Goal: Task Accomplishment & Management: Use online tool/utility

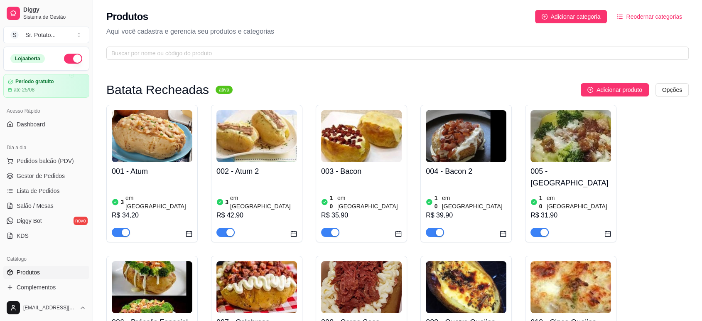
click at [164, 147] on img at bounding box center [152, 136] width 81 height 52
click at [673, 95] on html "Diggy Sistema de Gestão S Sr. Potato ... Loja aberta Período gratuito até 25/08…" at bounding box center [351, 160] width 702 height 321
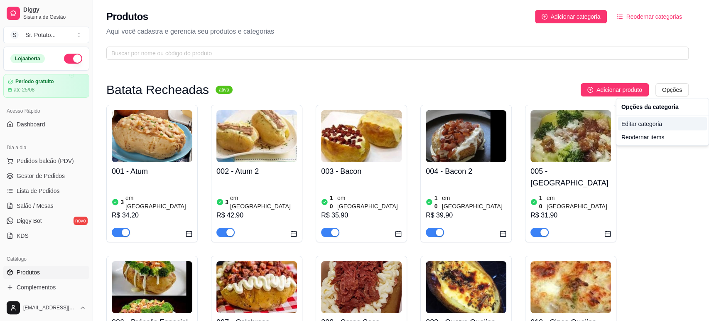
click at [651, 122] on div "Editar categoria" at bounding box center [662, 123] width 89 height 13
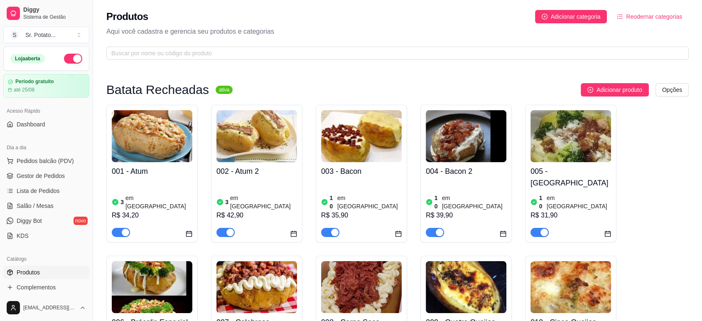
click at [189, 230] on icon "calendar" at bounding box center [189, 233] width 7 height 7
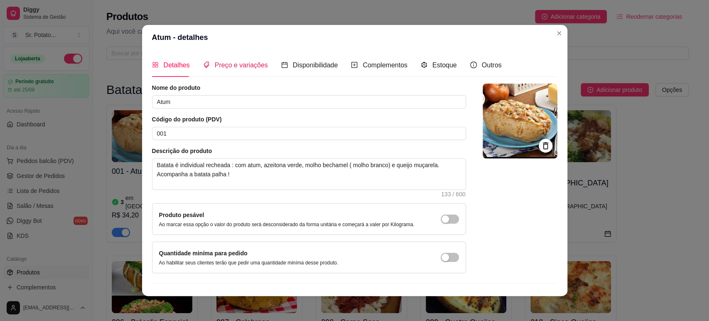
click at [247, 66] on span "Preço e variações" at bounding box center [241, 64] width 53 height 7
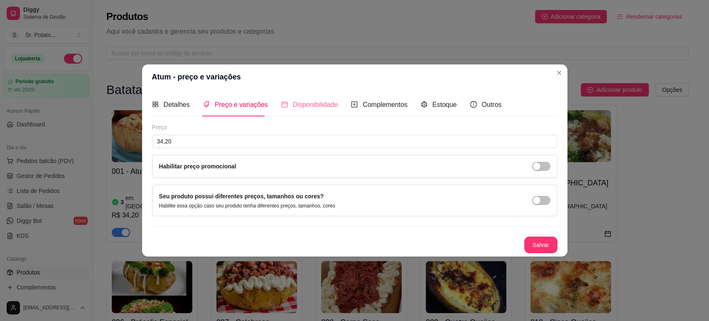
click at [315, 96] on div "Disponibilidade" at bounding box center [309, 105] width 57 height 24
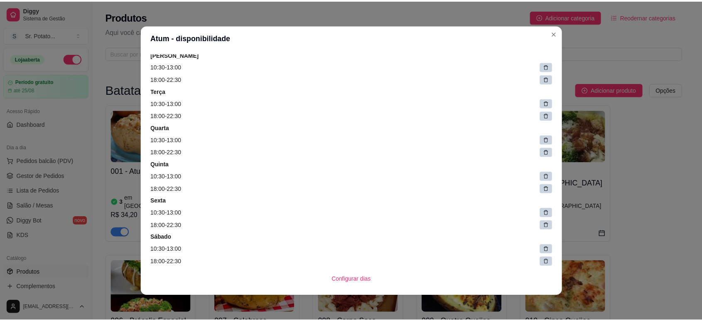
scroll to position [66, 0]
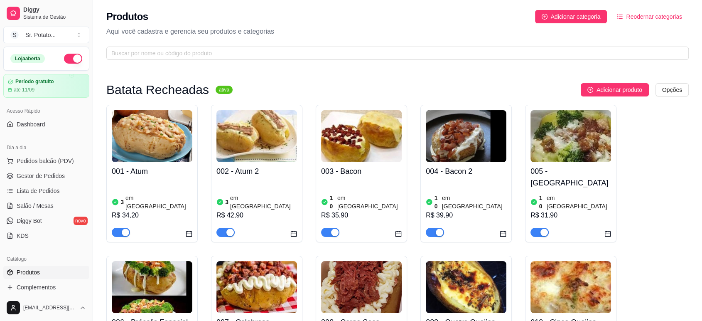
click at [153, 165] on h4 "001 - Atum" at bounding box center [152, 171] width 81 height 12
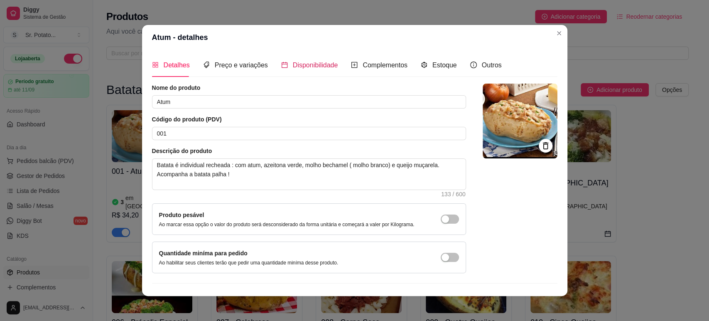
click at [295, 66] on span "Disponibilidade" at bounding box center [315, 64] width 45 height 7
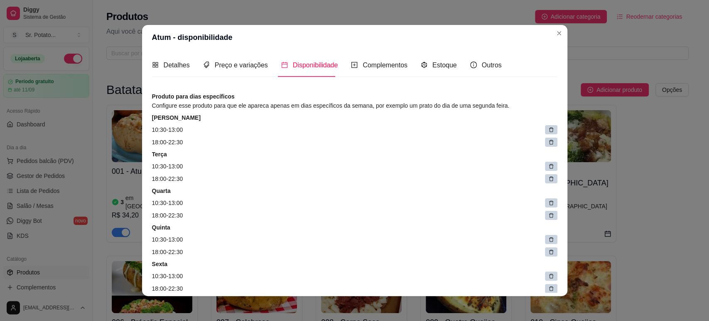
click at [269, 40] on header "Atum - disponibilidade" at bounding box center [354, 37] width 425 height 25
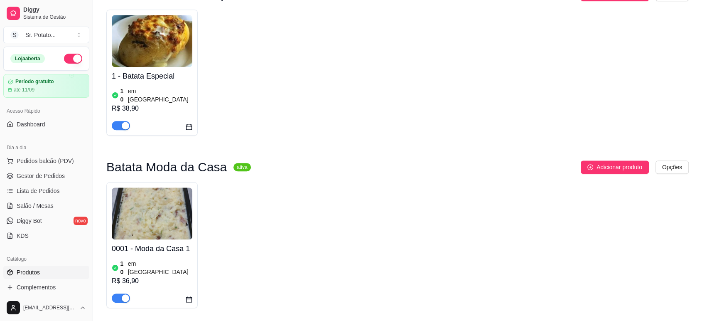
scroll to position [734, 0]
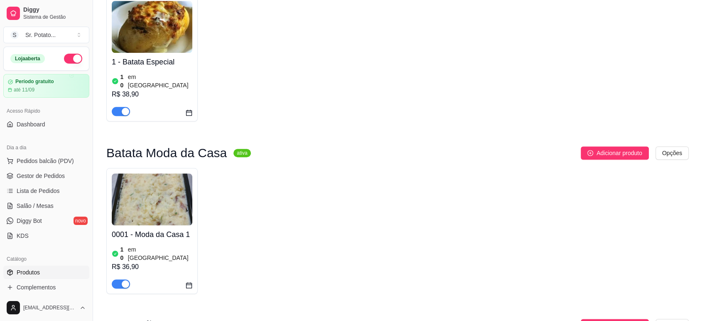
click at [188, 110] on icon "calendar" at bounding box center [189, 113] width 6 height 6
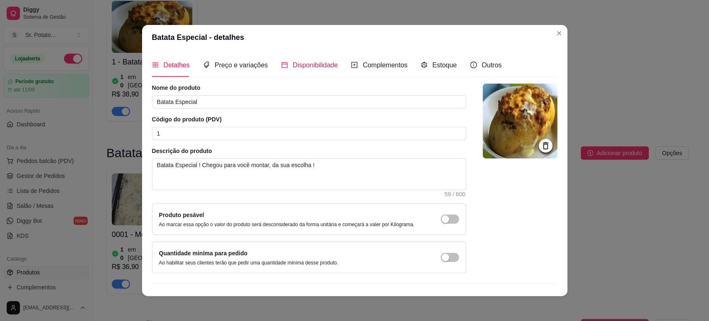
click at [306, 61] on span "Disponibilidade" at bounding box center [315, 64] width 45 height 7
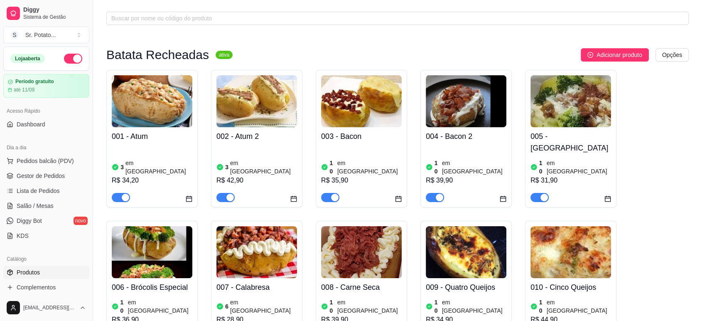
scroll to position [0, 0]
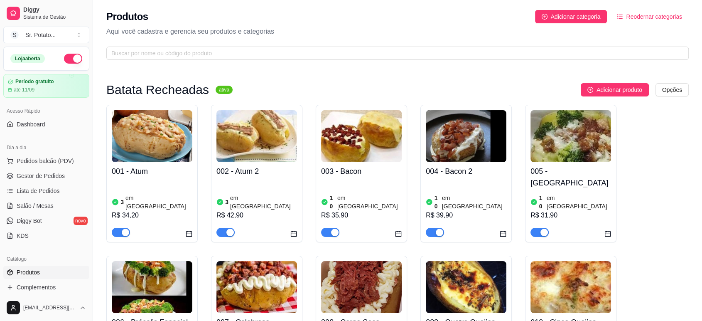
click at [285, 143] on img at bounding box center [256, 136] width 81 height 52
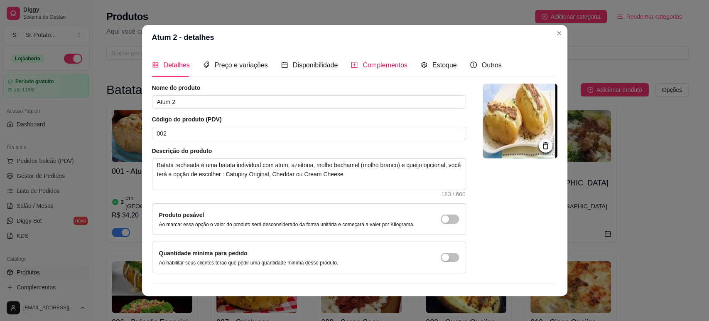
click at [385, 68] on span "Complementos" at bounding box center [385, 64] width 45 height 7
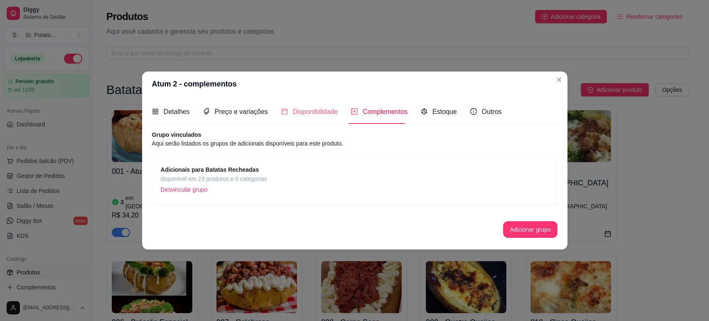
click at [314, 121] on div "Disponibilidade" at bounding box center [309, 112] width 57 height 24
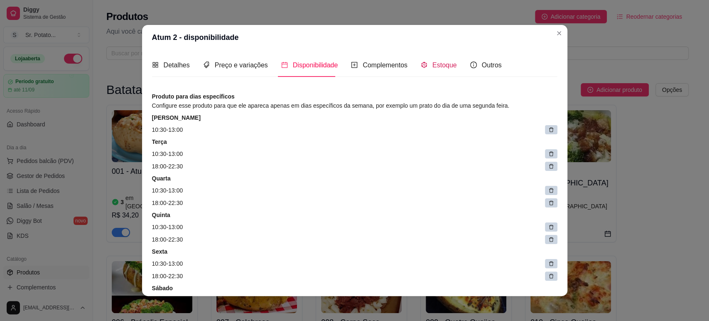
click at [423, 61] on div "Estoque" at bounding box center [439, 65] width 36 height 10
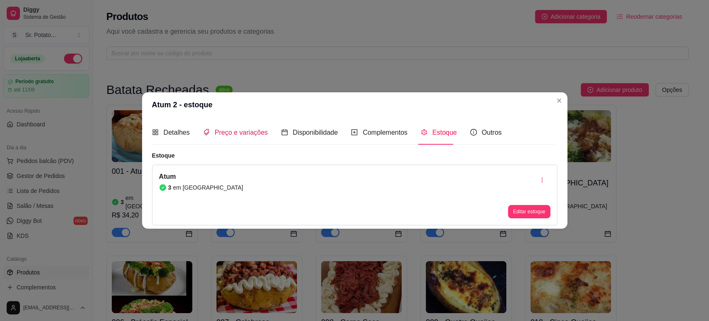
click at [244, 137] on div "Preço e variações" at bounding box center [235, 132] width 65 height 10
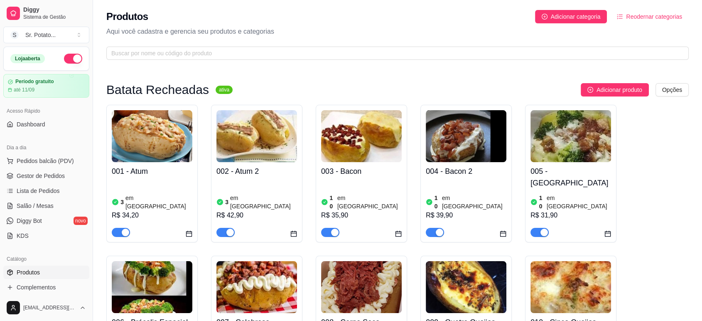
click at [463, 173] on h4 "004 - Bacon 2" at bounding box center [466, 171] width 81 height 12
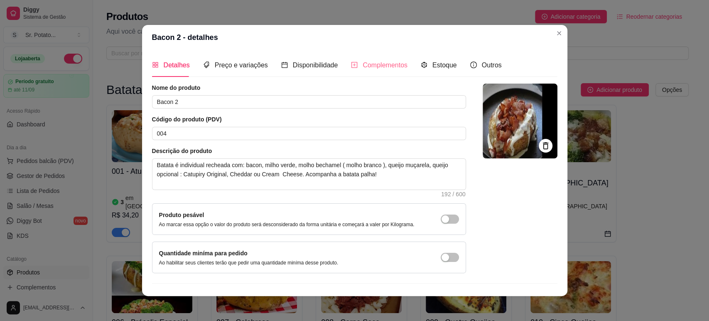
click at [367, 58] on div "Complementos" at bounding box center [379, 65] width 56 height 24
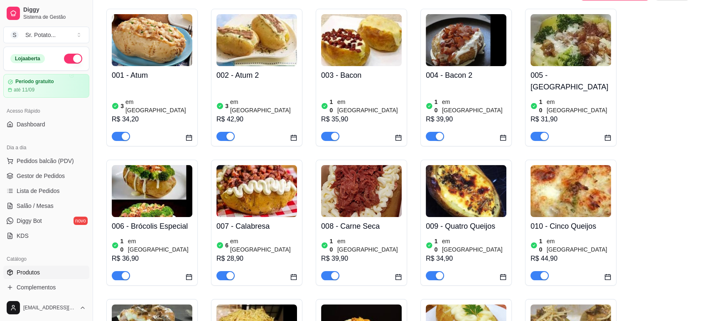
scroll to position [96, 0]
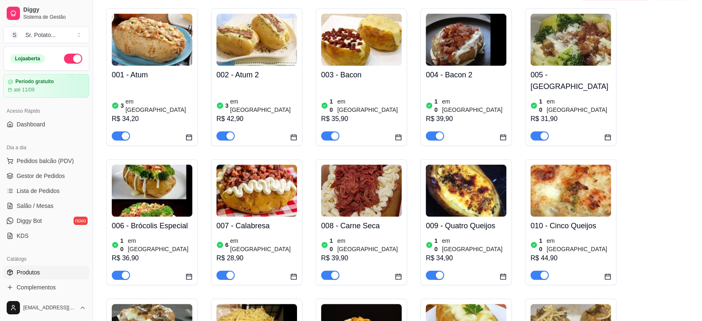
click at [252, 253] on div "R$ 28,90" at bounding box center [256, 258] width 81 height 10
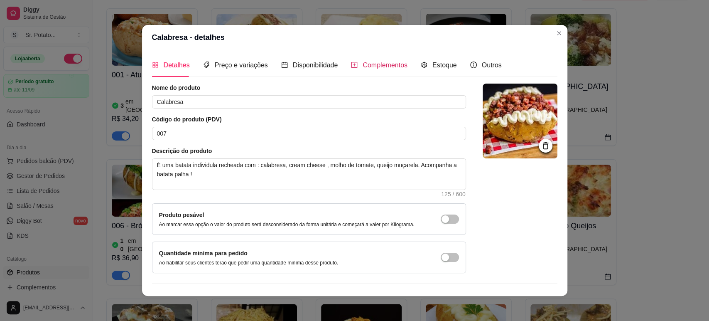
click at [354, 60] on div "Complementos" at bounding box center [379, 65] width 56 height 10
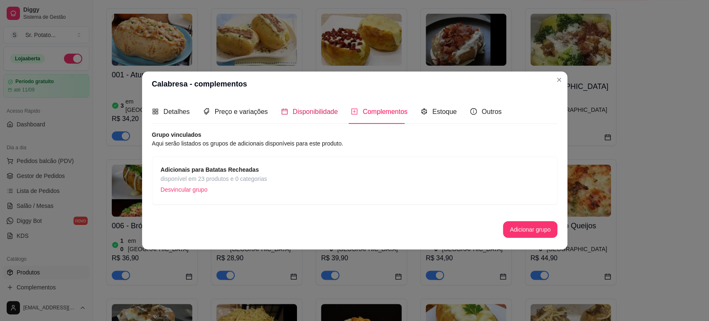
click at [315, 109] on span "Disponibilidade" at bounding box center [315, 111] width 45 height 7
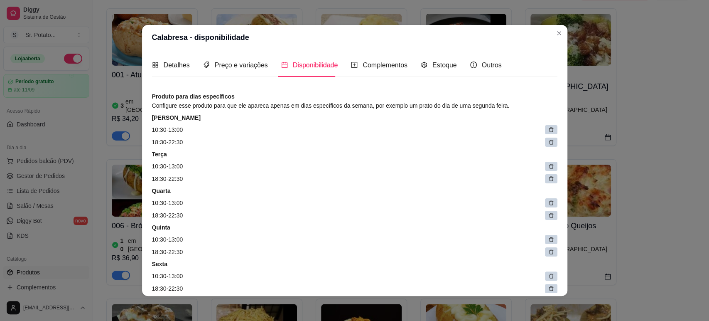
click at [263, 64] on div "Detalhes Preço e variações Disponibilidade Complementos Estoque Outros" at bounding box center [327, 65] width 350 height 24
click at [241, 61] on span "Preço e variações" at bounding box center [241, 64] width 53 height 7
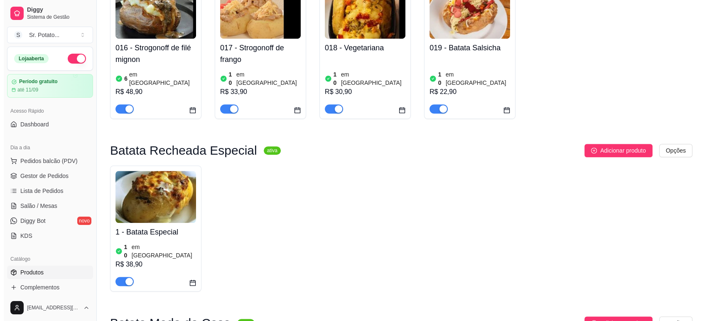
scroll to position [565, 0]
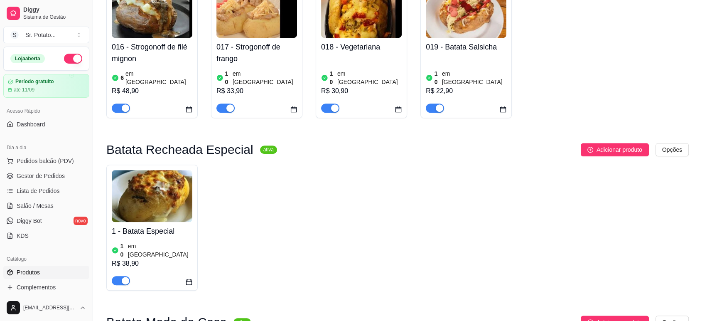
click at [169, 225] on h4 "1 - Batata Especial" at bounding box center [152, 231] width 81 height 12
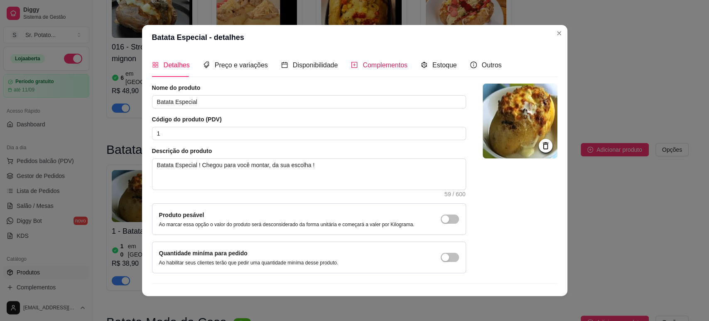
click at [368, 69] on div "Complementos" at bounding box center [379, 65] width 56 height 10
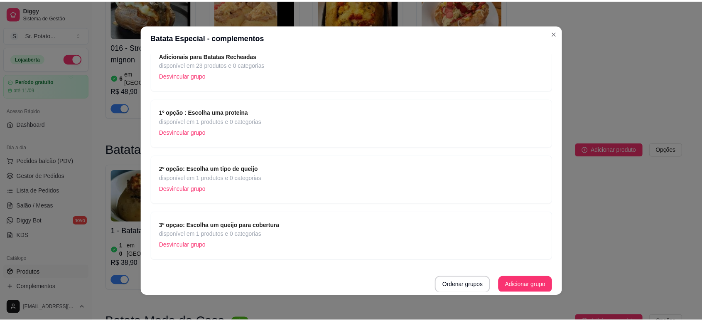
scroll to position [2, 0]
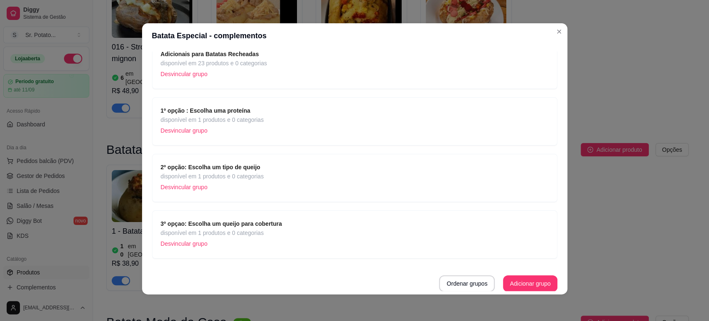
click at [342, 119] on div "1º opção : Escolha uma proteína disponível em 1 produtos e 0 categorias Desvinc…" at bounding box center [355, 121] width 388 height 31
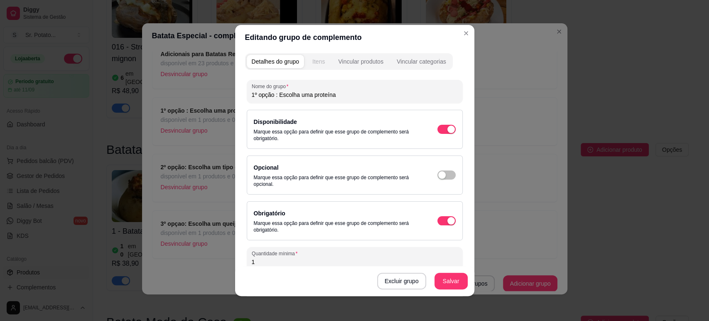
click at [321, 60] on div "Itens" at bounding box center [318, 61] width 12 height 8
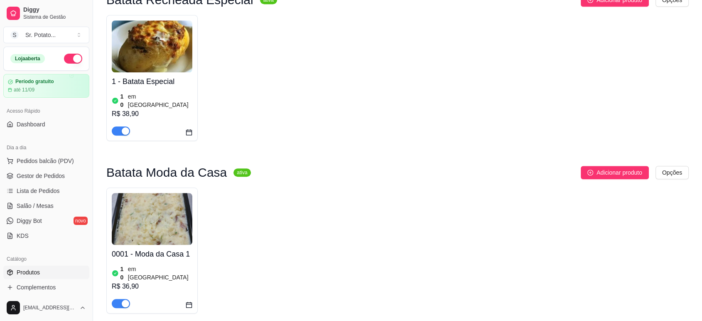
scroll to position [741, 0]
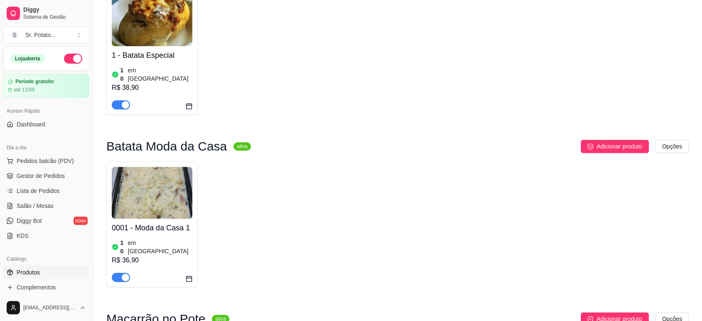
click at [187, 167] on img at bounding box center [152, 193] width 81 height 52
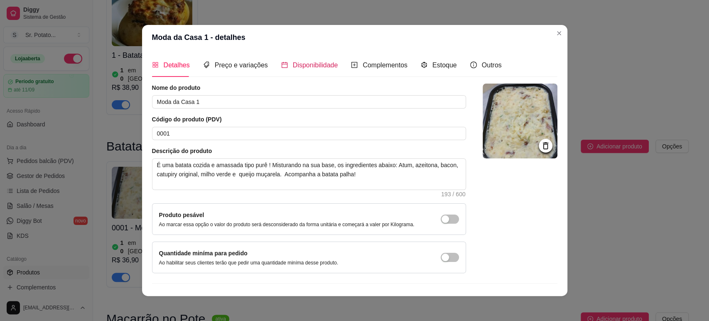
click at [319, 68] on span "Disponibilidade" at bounding box center [315, 64] width 45 height 7
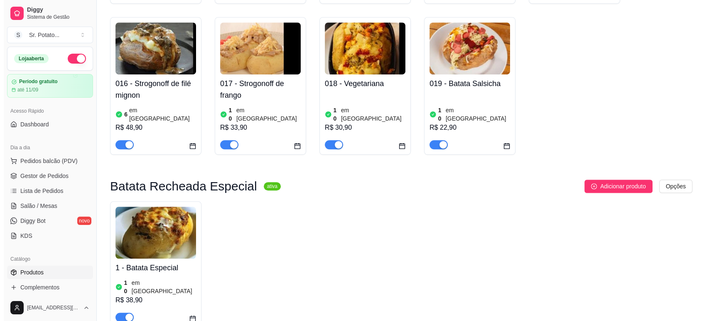
scroll to position [530, 0]
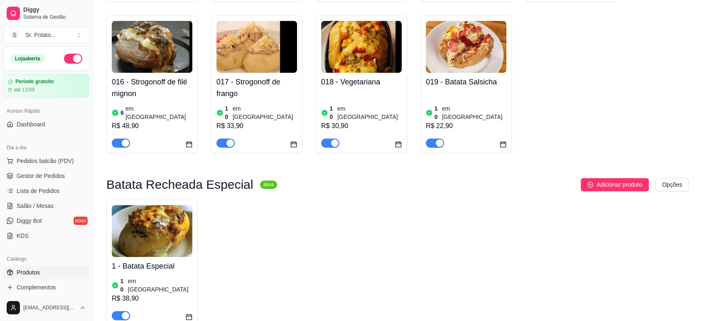
click at [142, 205] on img at bounding box center [152, 231] width 81 height 52
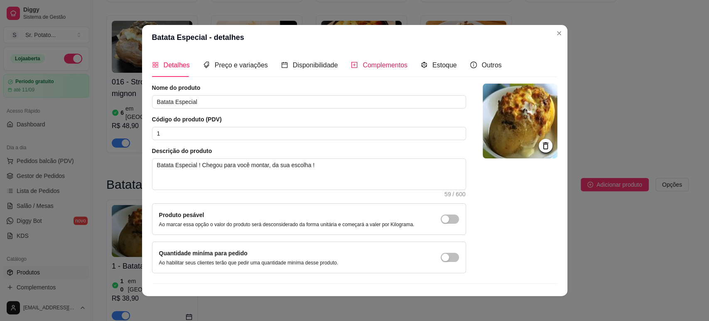
click at [370, 68] on span "Complementos" at bounding box center [385, 64] width 45 height 7
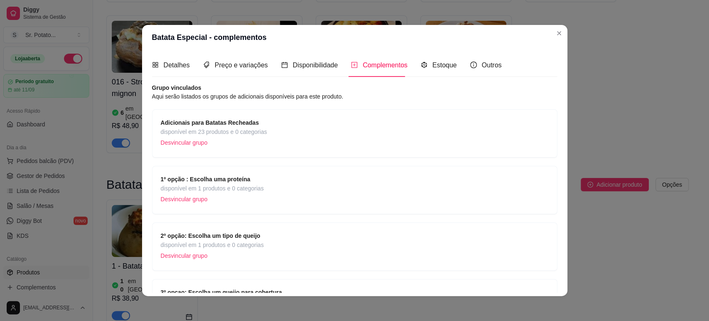
drag, startPoint x: 453, startPoint y: 121, endPoint x: 458, endPoint y: 135, distance: 15.1
click at [458, 135] on div "Adicionais para Batatas Recheadas disponível em 23 produtos e 0 categorias Desv…" at bounding box center [355, 133] width 388 height 31
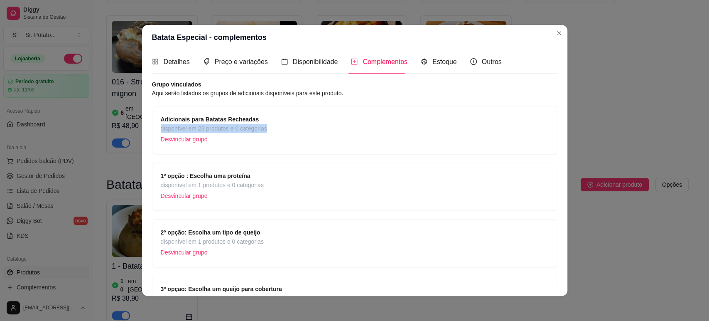
scroll to position [3, 0]
click at [519, 61] on div "Detalhes Preço e variações Disponibilidade Complementos Estoque Outros" at bounding box center [354, 62] width 405 height 24
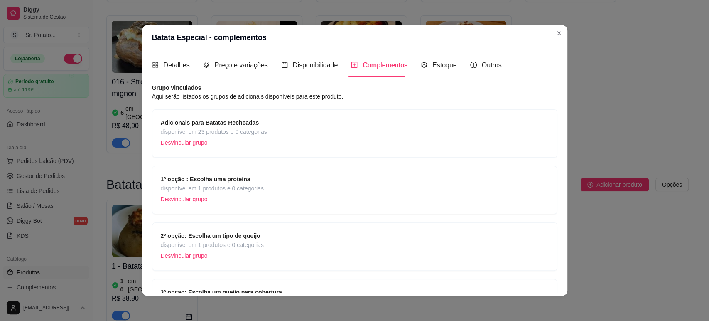
scroll to position [67, 0]
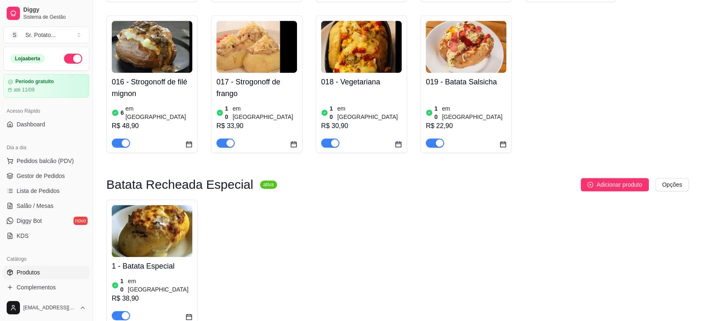
click at [190, 260] on h4 "1 - Batata Especial" at bounding box center [152, 266] width 81 height 12
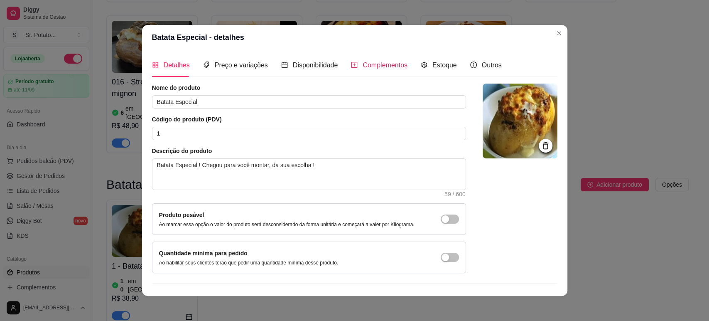
click at [377, 61] on span "Complementos" at bounding box center [385, 64] width 45 height 7
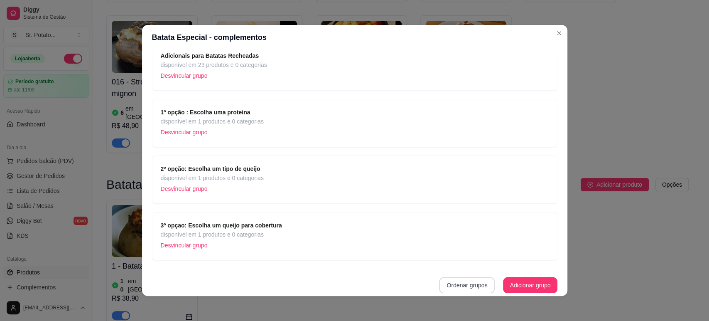
click at [445, 281] on button "Ordenar grupos" at bounding box center [467, 285] width 56 height 17
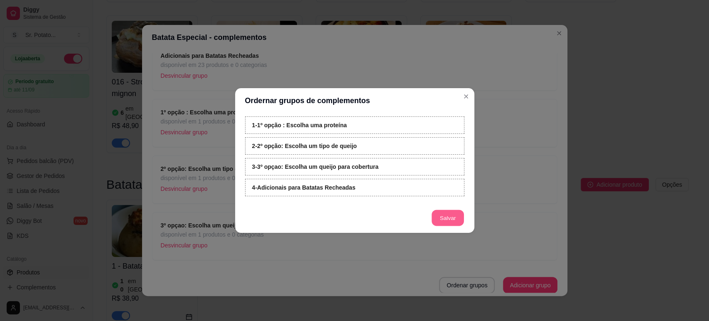
click at [441, 212] on button "Salvar" at bounding box center [448, 218] width 32 height 16
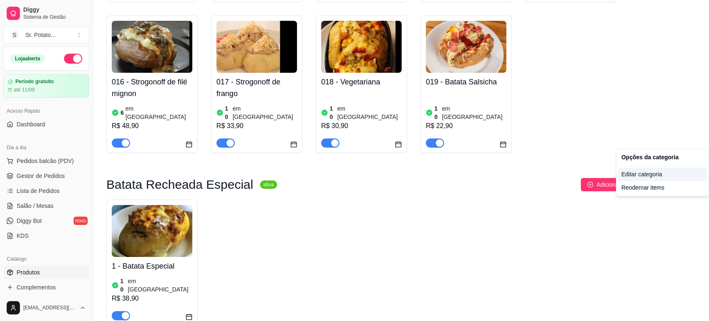
click at [655, 169] on div "Editar categoria" at bounding box center [662, 173] width 89 height 13
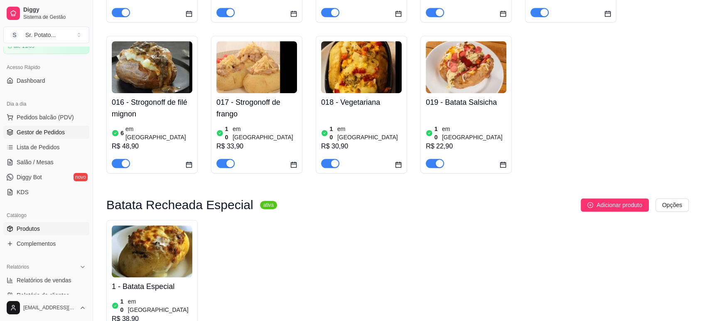
scroll to position [44, 0]
click at [43, 244] on span "Complementos" at bounding box center [36, 243] width 39 height 8
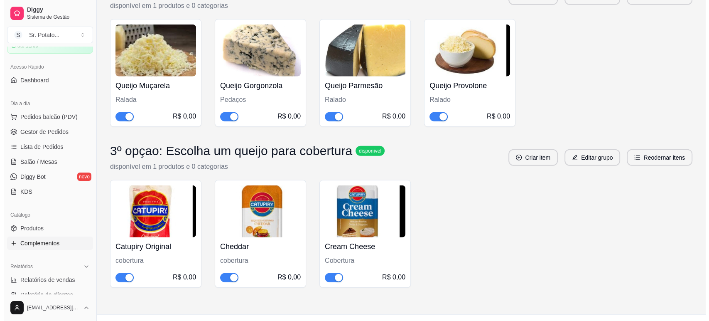
scroll to position [2051, 0]
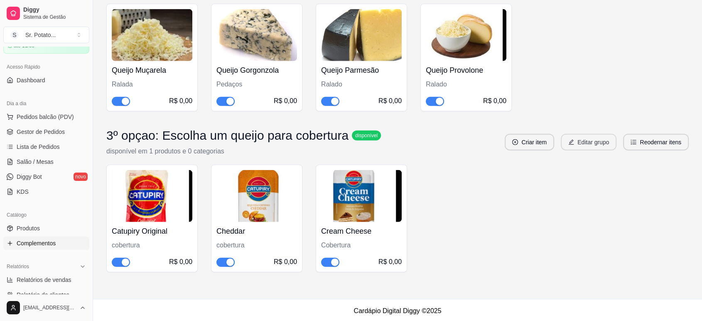
click at [594, 142] on button "Editar grupo" at bounding box center [589, 142] width 56 height 17
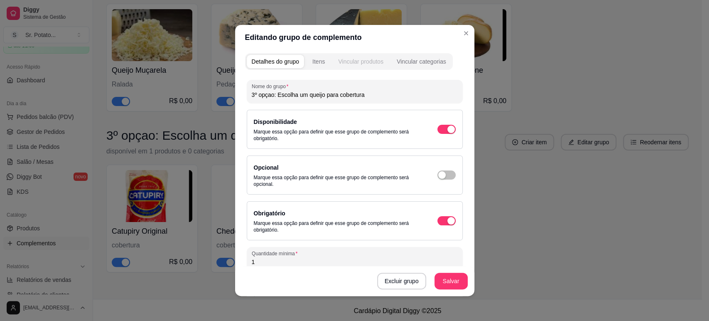
click at [349, 61] on div "Vincular produtos" at bounding box center [360, 61] width 45 height 8
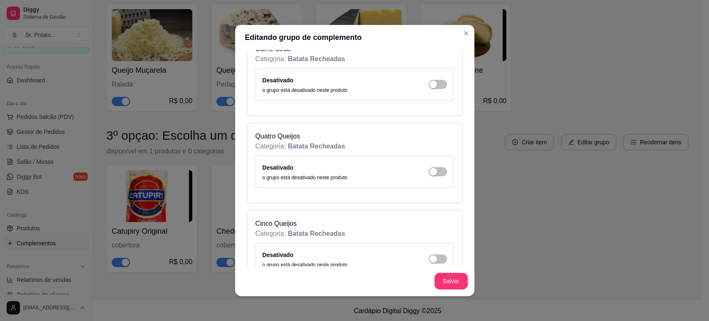
scroll to position [744, 0]
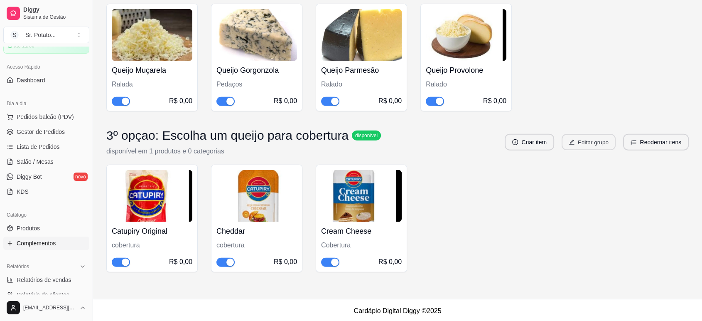
click at [591, 143] on button "Editar grupo" at bounding box center [589, 142] width 54 height 16
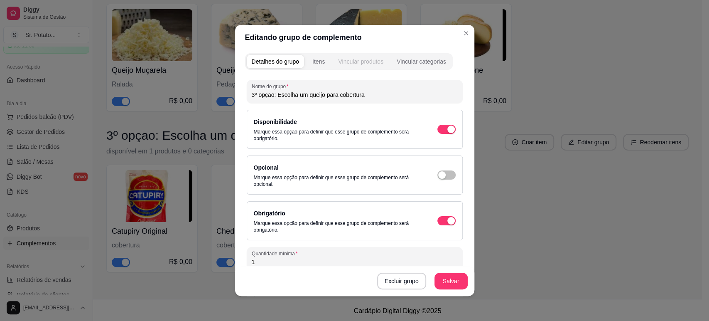
click at [371, 62] on div "Vincular produtos" at bounding box center [360, 61] width 45 height 8
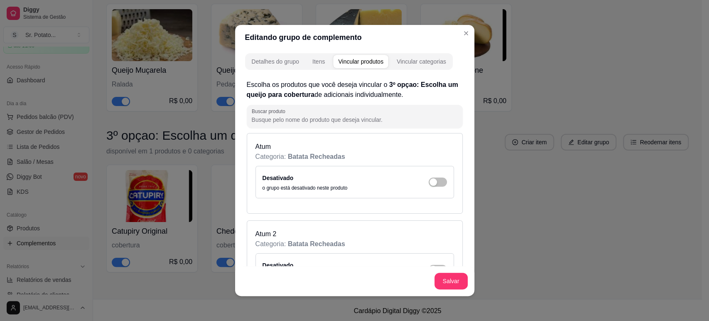
click at [371, 62] on div "Vincular produtos" at bounding box center [360, 61] width 45 height 8
click at [429, 63] on div "Vincular categorias" at bounding box center [421, 61] width 49 height 8
